Goal: Transaction & Acquisition: Purchase product/service

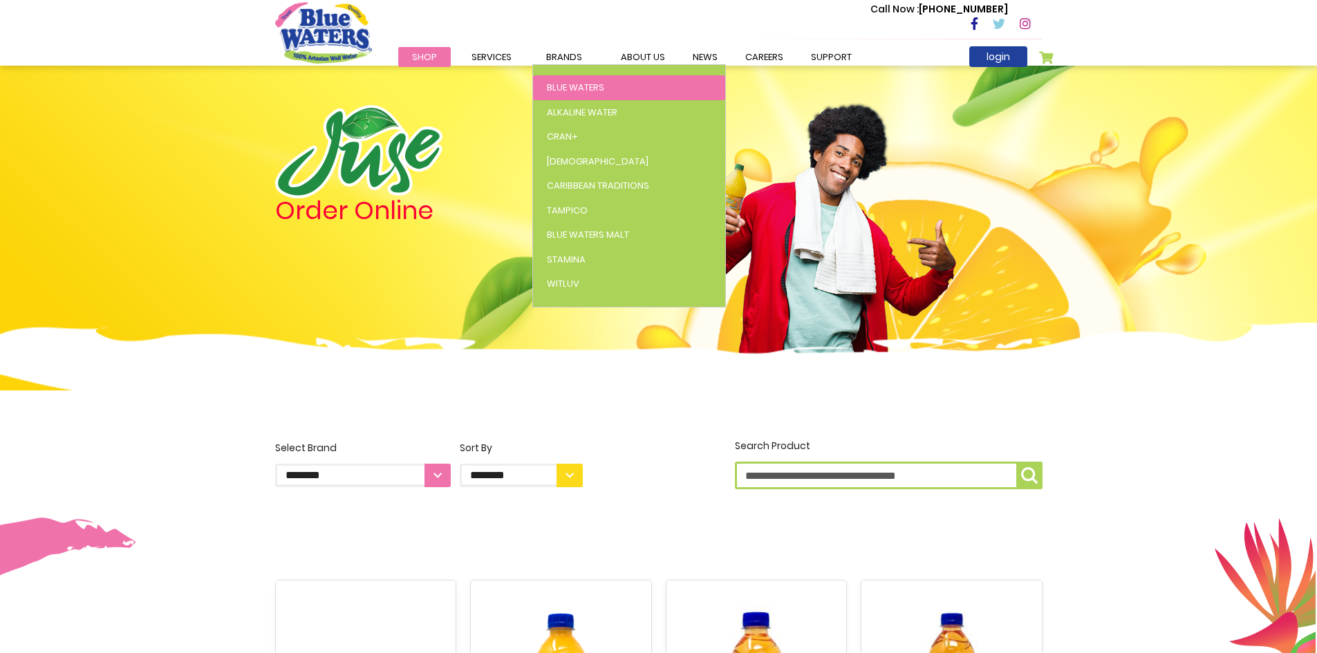
click at [567, 84] on span "Blue Waters" at bounding box center [575, 87] width 57 height 13
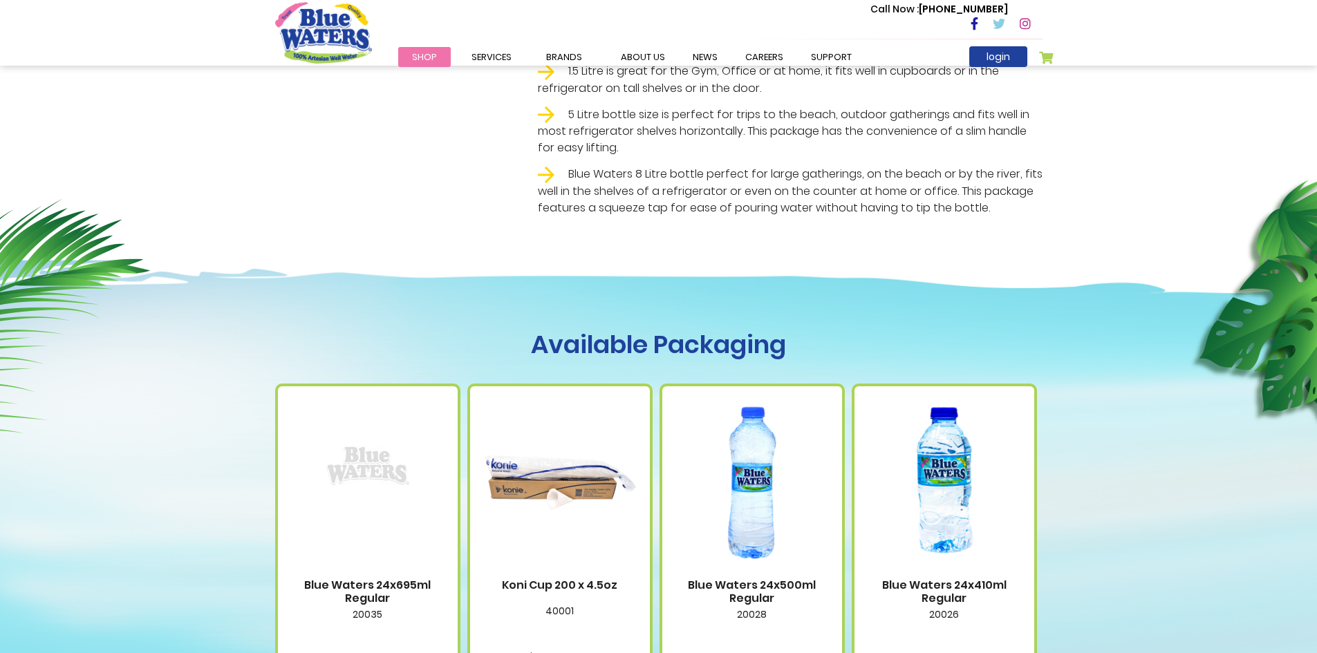
scroll to position [691, 0]
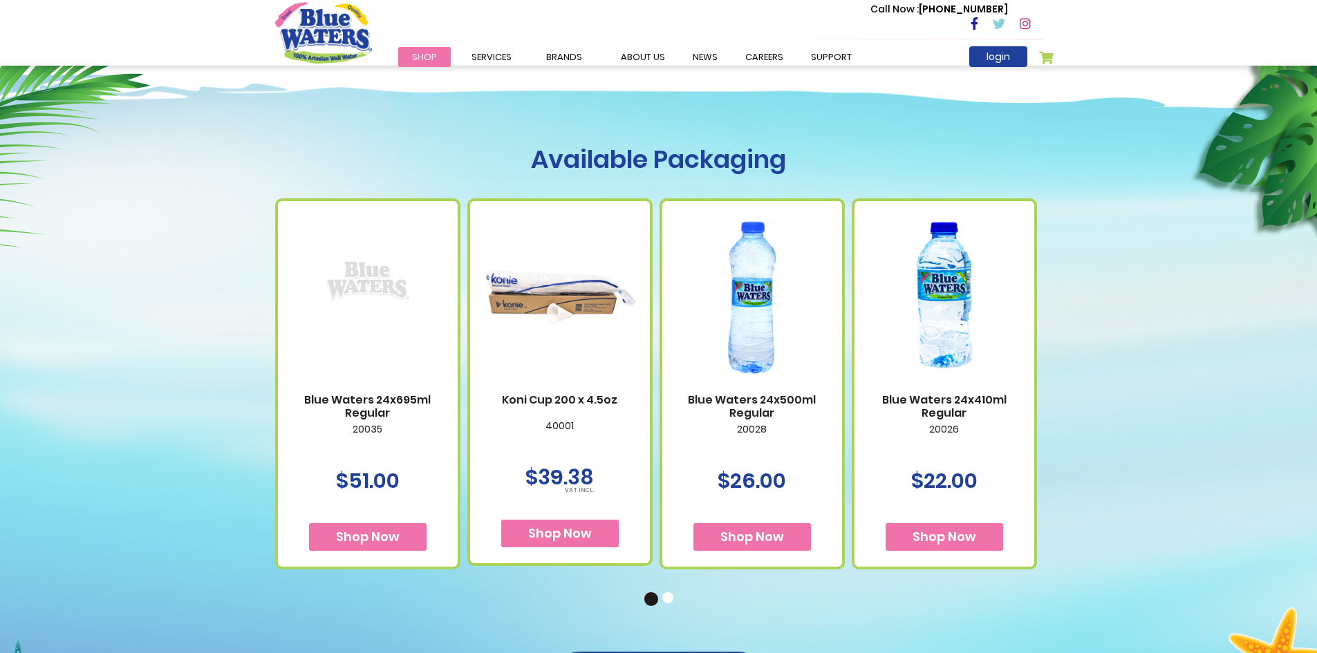
click at [962, 536] on span "Shop Now" at bounding box center [945, 536] width 64 height 17
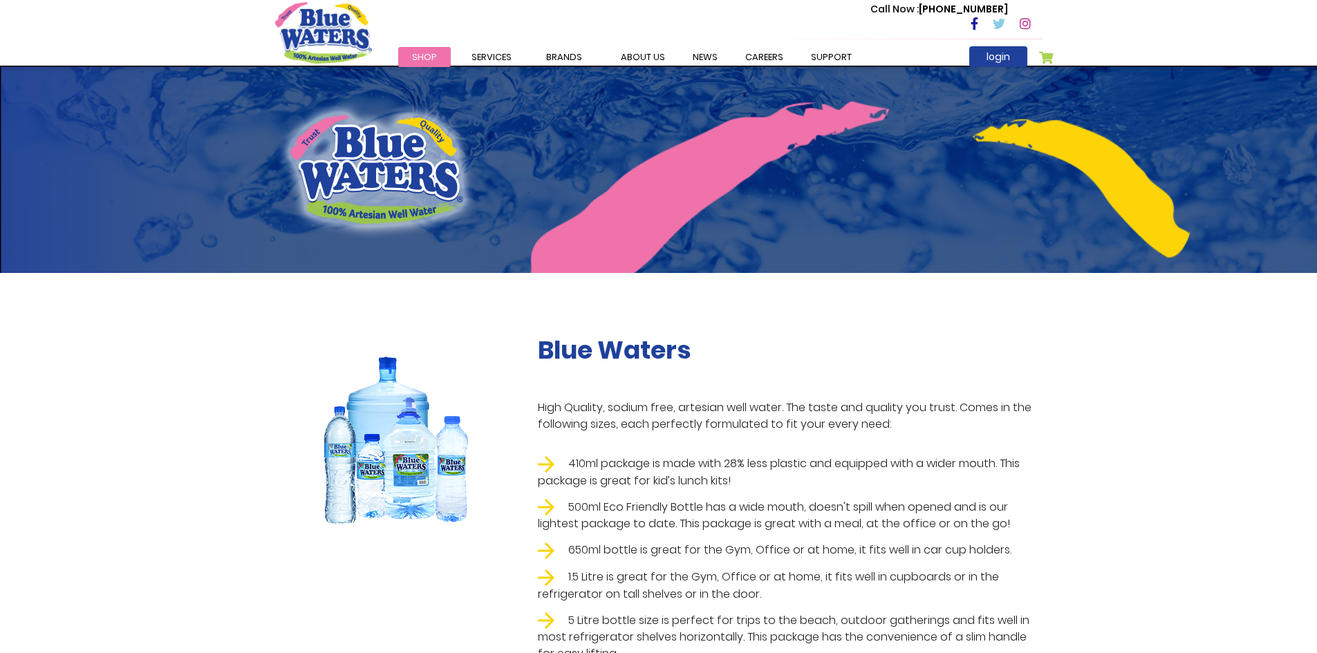
scroll to position [691, 0]
